Goal: Task Accomplishment & Management: Use online tool/utility

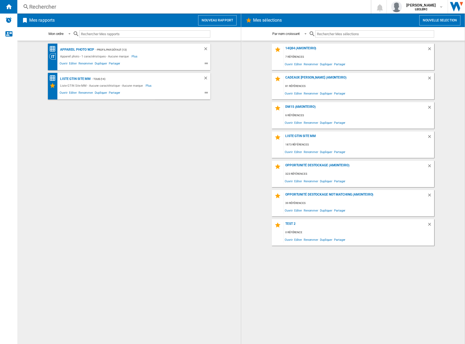
click at [249, 68] on wk-selection "14q84 (amonteiro) 7 références Ouvrir Editer Renommer Dupliquer Partager" at bounding box center [353, 57] width 213 height 27
click at [258, 102] on div "14q84 (amonteiro) 7 références Ouvrir Editer Renommer Dupliquer Partager Cadeau…" at bounding box center [353, 193] width 213 height 298
click at [246, 84] on md-content "14q84 (amonteiro) 7 références Ouvrir Editer Renommer Dupliquer Partager Cadeau…" at bounding box center [353, 192] width 224 height 303
click at [259, 55] on wk-selection "14q84 (amonteiro) 7 références Ouvrir Editer Renommer Dupliquer Partager" at bounding box center [353, 57] width 213 height 27
click at [260, 70] on div "14q84 (amonteiro) 7 références Ouvrir Editer Renommer Dupliquer Partager Cadeau…" at bounding box center [353, 193] width 213 height 298
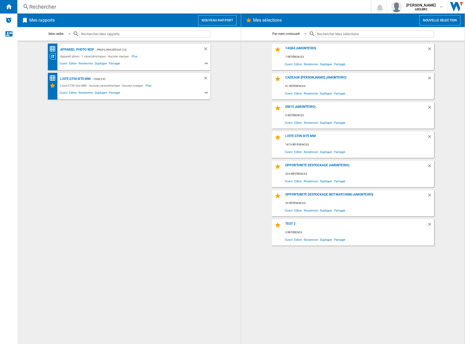
click at [93, 123] on div "Appareil photo W2P - Profil par défaut (13) Appareil photo - 1 caractéristiques…" at bounding box center [129, 193] width 213 height 298
click at [256, 85] on wk-selection "Cadeaux [PERSON_NAME] (amonteiro) 81 références Ouvrir Editer Renommer Duplique…" at bounding box center [353, 86] width 213 height 27
click at [8, 21] on img "Alertes" at bounding box center [8, 20] width 6 height 6
click at [8, 22] on img "Alertes" at bounding box center [8, 20] width 6 height 6
click at [314, 86] on div "81 références" at bounding box center [359, 86] width 150 height 7
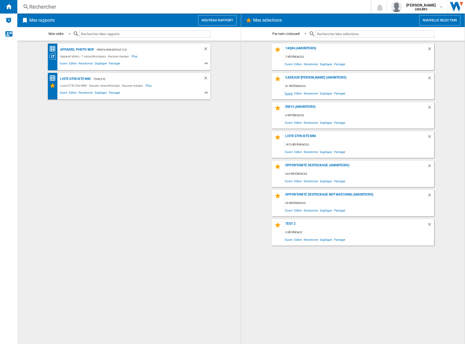
click at [289, 92] on span "Ouvrir" at bounding box center [288, 93] width 9 height 7
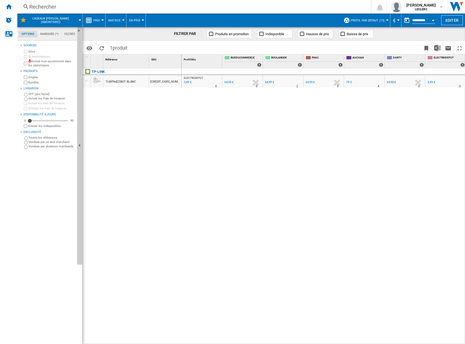
click at [310, 83] on div "64,99 €" at bounding box center [310, 82] width 9 height 4
click at [9, 7] on ng-md-icon "Accueil" at bounding box center [8, 6] width 6 height 6
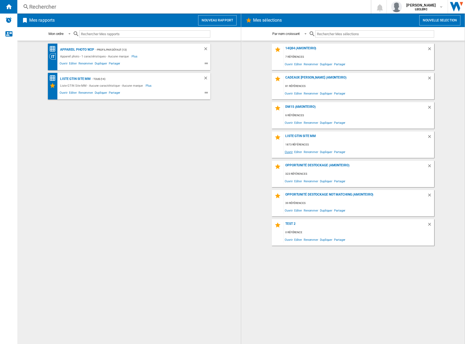
click at [289, 150] on span "Ouvrir" at bounding box center [288, 151] width 9 height 7
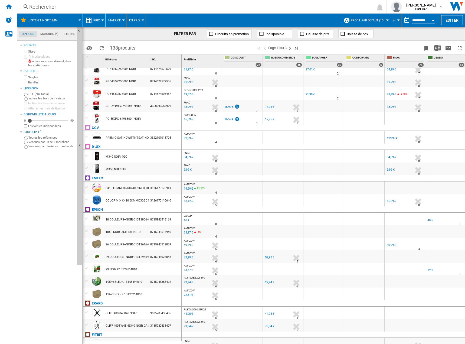
scroll to position [7, 0]
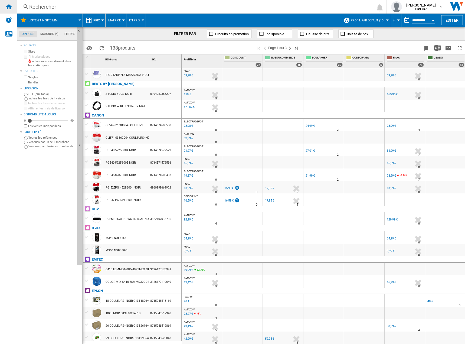
click at [7, 9] on ng-md-icon "Accueil" at bounding box center [8, 6] width 6 height 6
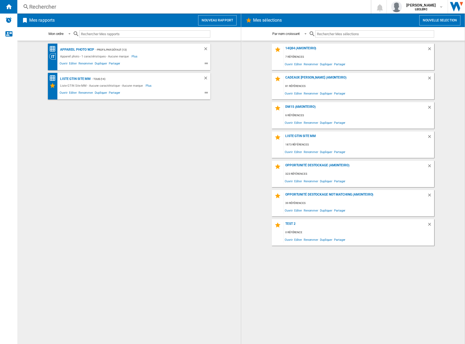
click at [140, 136] on div "Appareil photo W2P - Profil par défaut (13) Appareil photo - 1 caractéristiques…" at bounding box center [129, 193] width 213 height 298
click at [100, 146] on div "Appareil photo W2P - Profil par défaut (13) Appareil photo - 1 caractéristiques…" at bounding box center [129, 193] width 213 height 298
click at [170, 125] on div "Appareil photo W2P - Profil par défaut (13) Appareil photo - 1 caractéristiques…" at bounding box center [129, 193] width 213 height 298
click at [10, 19] on img "Alertes" at bounding box center [8, 20] width 6 height 6
drag, startPoint x: 173, startPoint y: 129, endPoint x: 179, endPoint y: 129, distance: 5.5
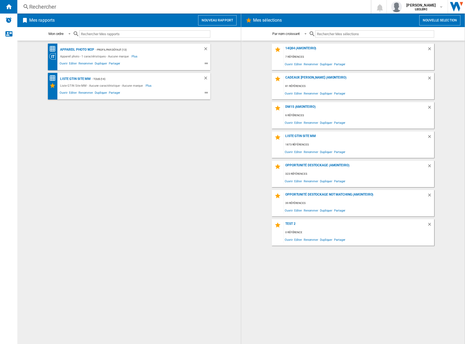
click at [174, 129] on div "Appareil photo W2P - Profil par défaut (13) Appareil photo - 1 caractéristiques…" at bounding box center [129, 193] width 213 height 298
click at [432, 21] on button "Nouvelle selection" at bounding box center [440, 20] width 41 height 10
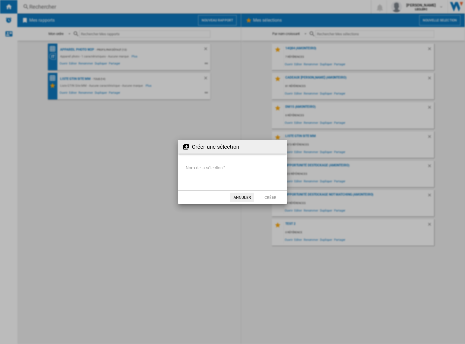
click at [244, 199] on button "Annuler" at bounding box center [242, 198] width 24 height 10
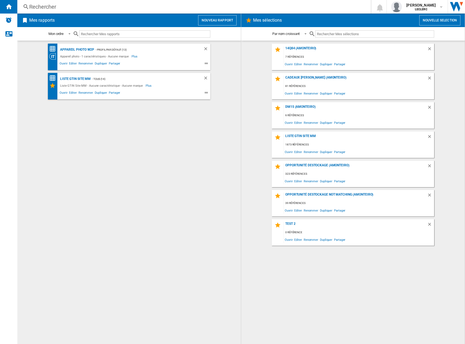
click at [221, 151] on div "Appareil photo W2P - Profil par défaut (13) Appareil photo - 1 caractéristiques…" at bounding box center [129, 193] width 213 height 298
click at [437, 21] on button "Nouvelle selection" at bounding box center [440, 20] width 41 height 10
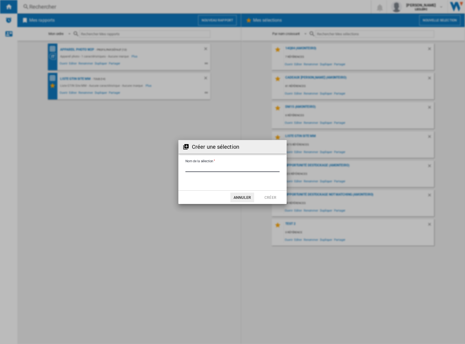
click at [238, 167] on input "Nom de la sélection" at bounding box center [233, 168] width 94 height 8
type input "****"
click at [264, 193] on button "Créer" at bounding box center [271, 198] width 24 height 10
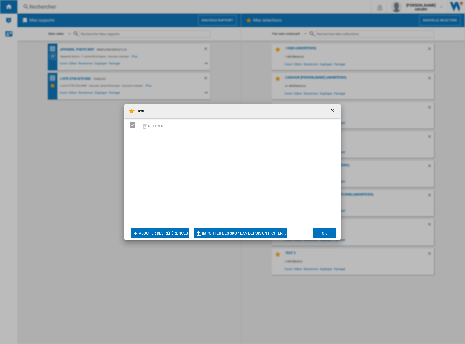
click at [168, 232] on button "Ajouter des références" at bounding box center [160, 233] width 59 height 10
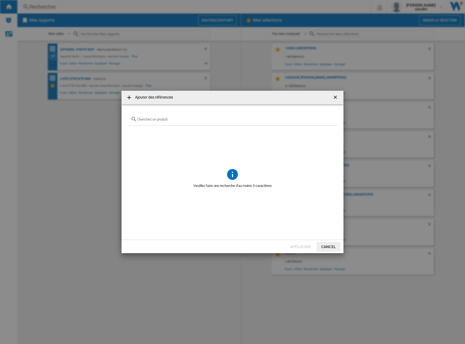
click at [337, 95] on ng-md-icon "getI18NText('BUTTONS.CLOSE_DIALOG')" at bounding box center [336, 98] width 6 height 6
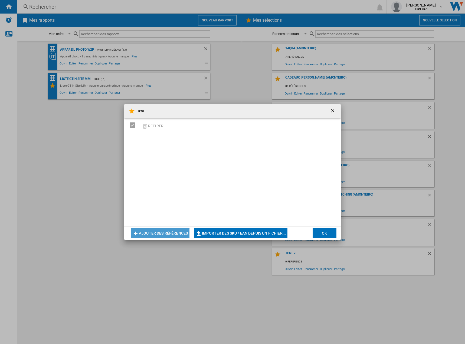
click at [169, 232] on button "Ajouter des références" at bounding box center [160, 233] width 59 height 10
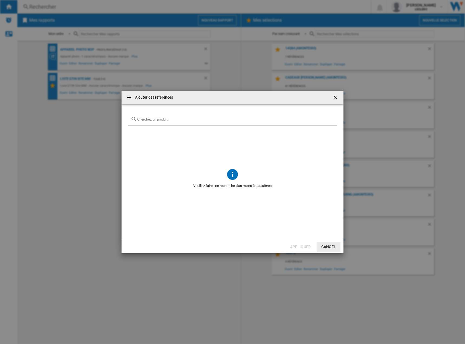
click at [177, 115] on div "Ajouter des ..." at bounding box center [232, 119] width 209 height 13
click at [178, 119] on input "Ajouter des ..." at bounding box center [235, 119] width 197 height 4
click at [295, 147] on span "Ajouter des ..." at bounding box center [232, 146] width 209 height 40
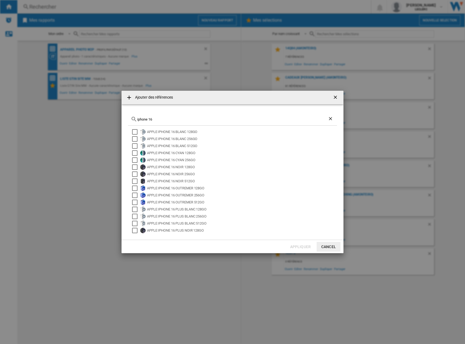
click at [180, 119] on input "iphone 16" at bounding box center [232, 119] width 191 height 4
type input "iphone 17"
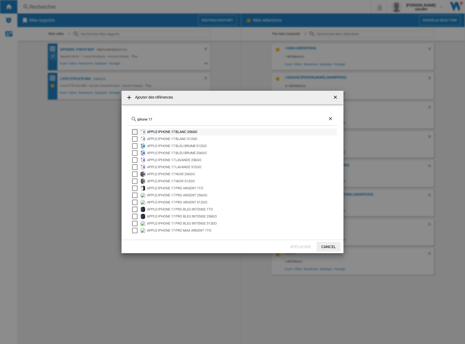
click at [134, 134] on div "APPLE IPHONE 17 BLANC 256GO" at bounding box center [234, 131] width 206 height 7
click at [135, 132] on div "Select" at bounding box center [134, 131] width 5 height 5
click at [135, 140] on div "Select" at bounding box center [134, 138] width 5 height 5
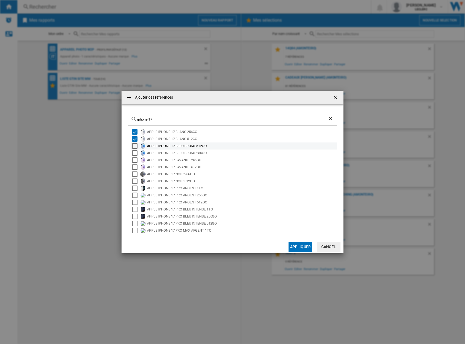
click at [136, 147] on div "Select" at bounding box center [134, 145] width 5 height 5
click at [136, 154] on div "Select" at bounding box center [134, 152] width 5 height 5
click at [136, 158] on div "Select" at bounding box center [134, 159] width 5 height 5
click at [136, 167] on div "Select" at bounding box center [134, 166] width 5 height 5
click at [137, 177] on div "APPLE IPHONE 17 NOIR 256GO" at bounding box center [234, 174] width 206 height 7
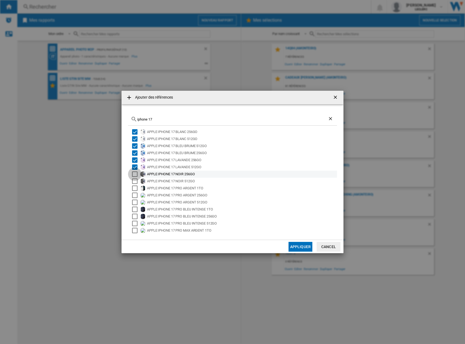
click at [136, 174] on div "Select" at bounding box center [134, 173] width 5 height 5
click at [136, 179] on div "Select" at bounding box center [134, 180] width 5 height 5
click at [335, 99] on ng-md-icon "getI18NText('BUTTONS.CLOSE_DIALOG')" at bounding box center [336, 98] width 6 height 6
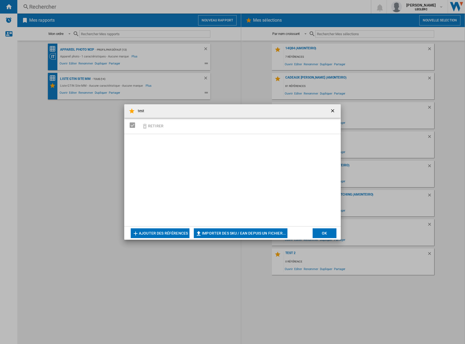
click at [98, 160] on div "test Retirer Ajouter des références Importer des SKU / EAN depuis un fichier...…" at bounding box center [232, 172] width 465 height 344
